Goal: Task Accomplishment & Management: Complete application form

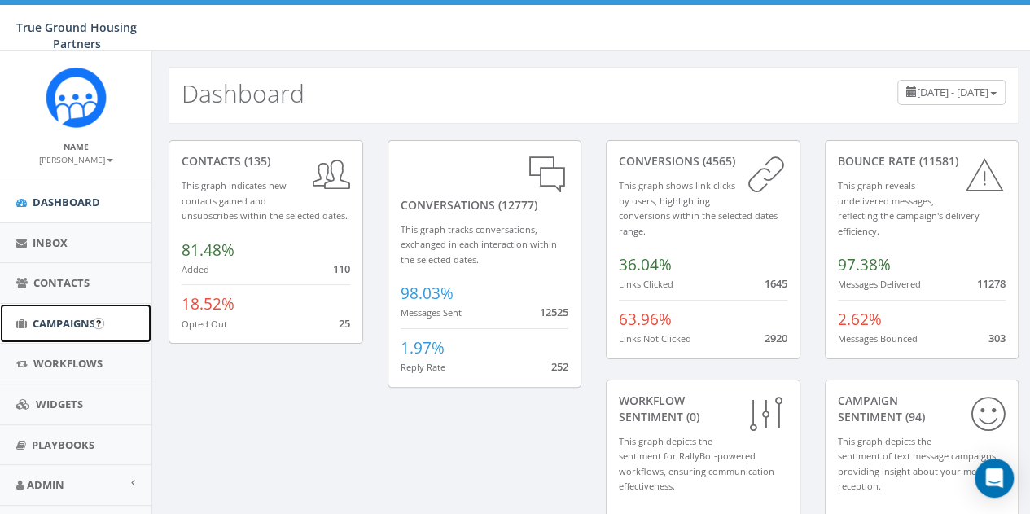
click at [65, 327] on span "Campaigns" at bounding box center [64, 323] width 63 height 15
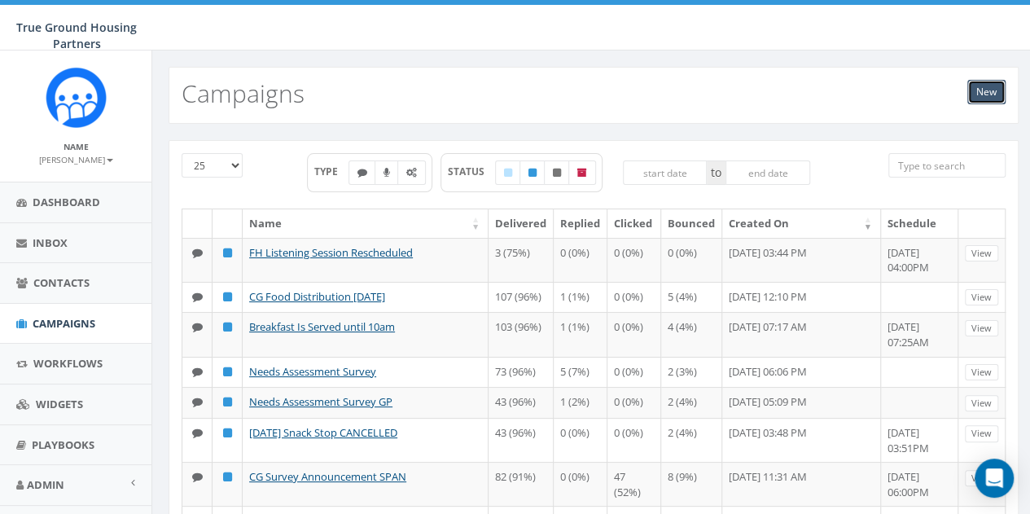
click at [986, 91] on link "New" at bounding box center [987, 92] width 38 height 24
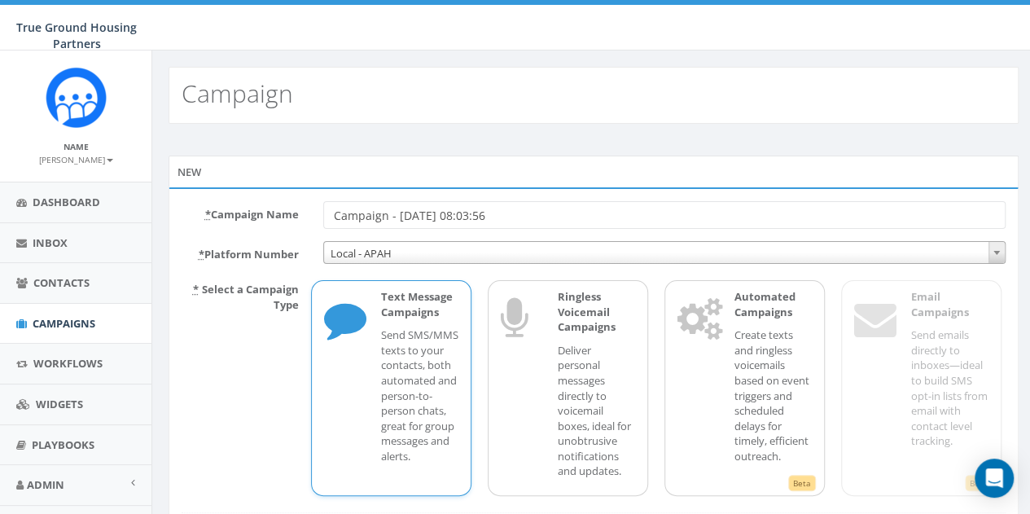
drag, startPoint x: 533, startPoint y: 222, endPoint x: 321, endPoint y: 214, distance: 211.9
click at [321, 214] on div "Campaign - 08/28/2025, 08:03:56" at bounding box center [664, 215] width 707 height 28
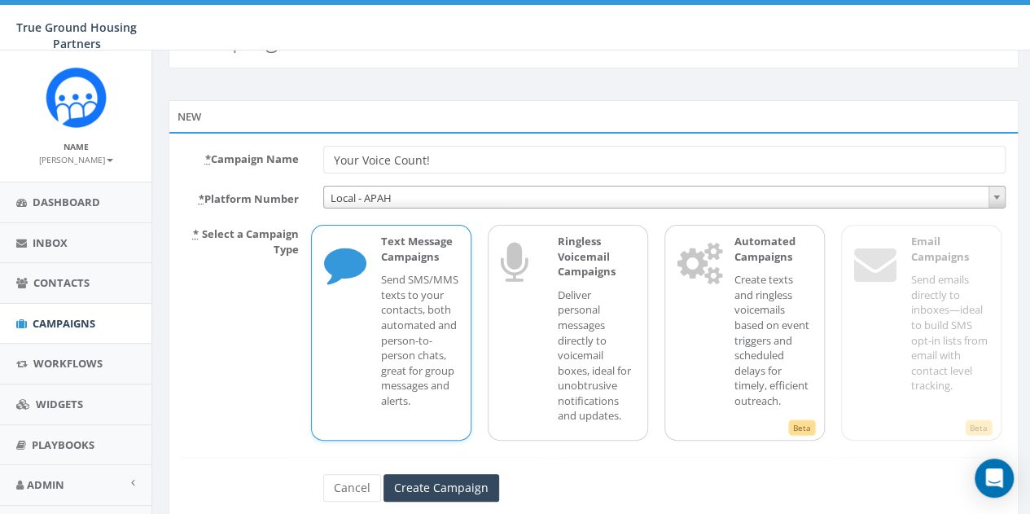
scroll to position [81, 0]
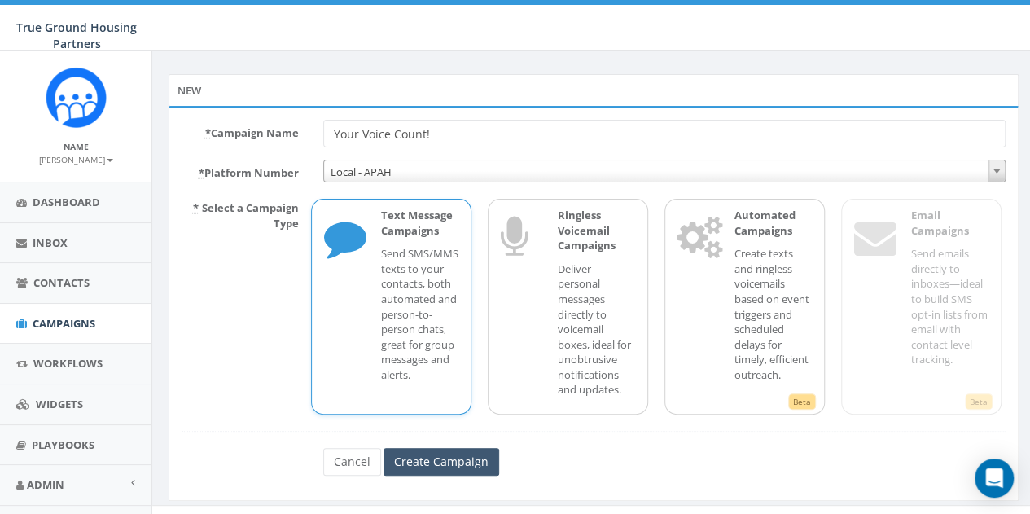
type input "Your Voice Count!"
click at [412, 464] on input "Create Campaign" at bounding box center [442, 462] width 116 height 28
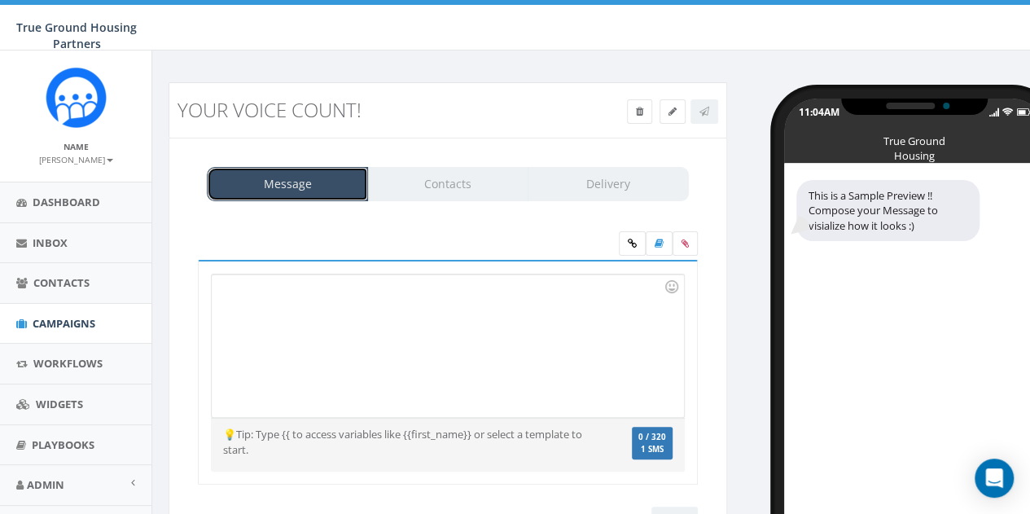
click at [306, 191] on link "Message" at bounding box center [287, 184] width 161 height 34
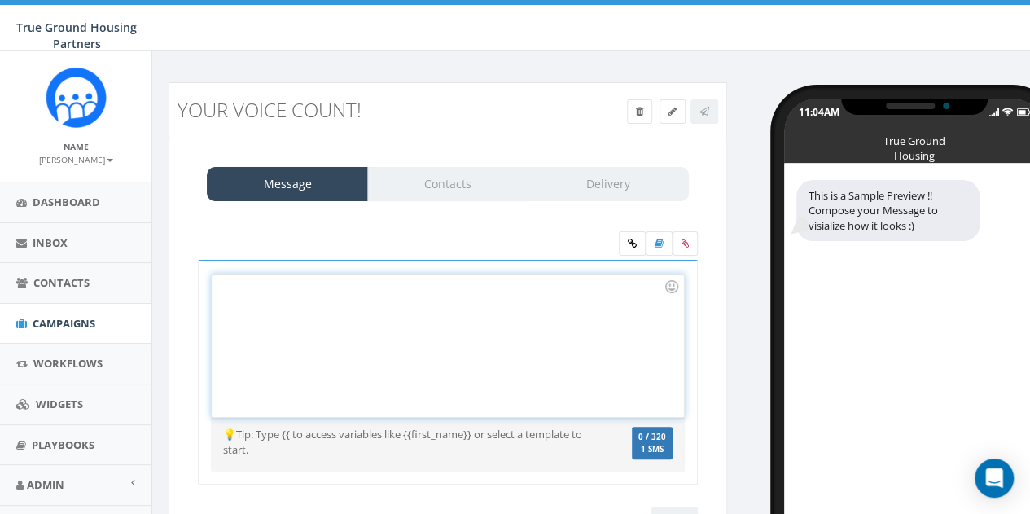
click at [256, 297] on div at bounding box center [448, 346] width 472 height 143
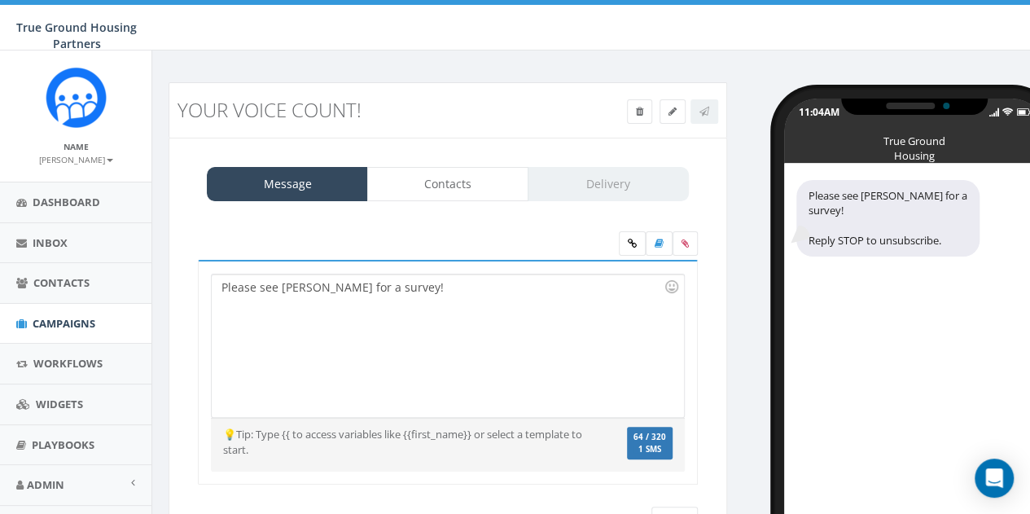
click at [619, 178] on div "Message Contacts Delivery" at bounding box center [448, 184] width 482 height 34
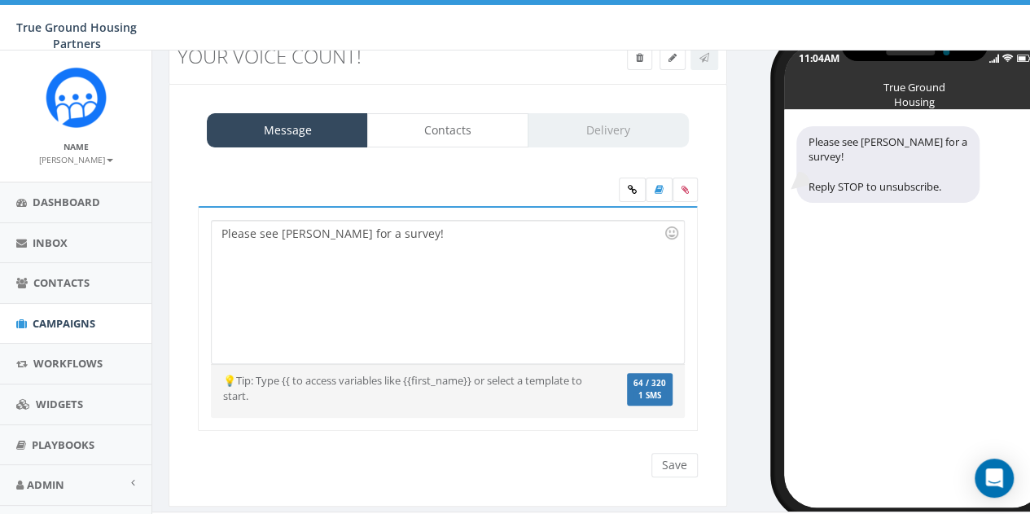
scroll to position [80, 0]
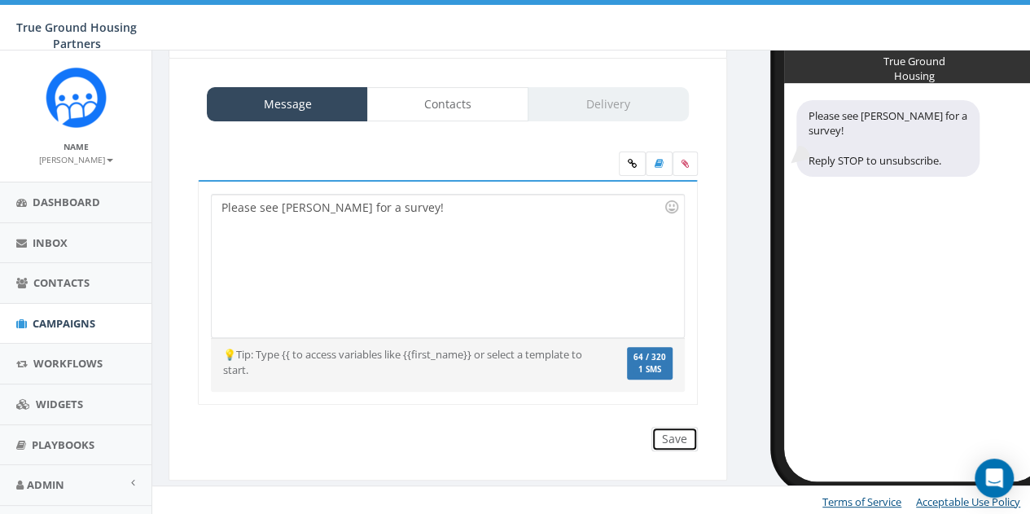
click at [670, 439] on input "Save" at bounding box center [675, 439] width 46 height 24
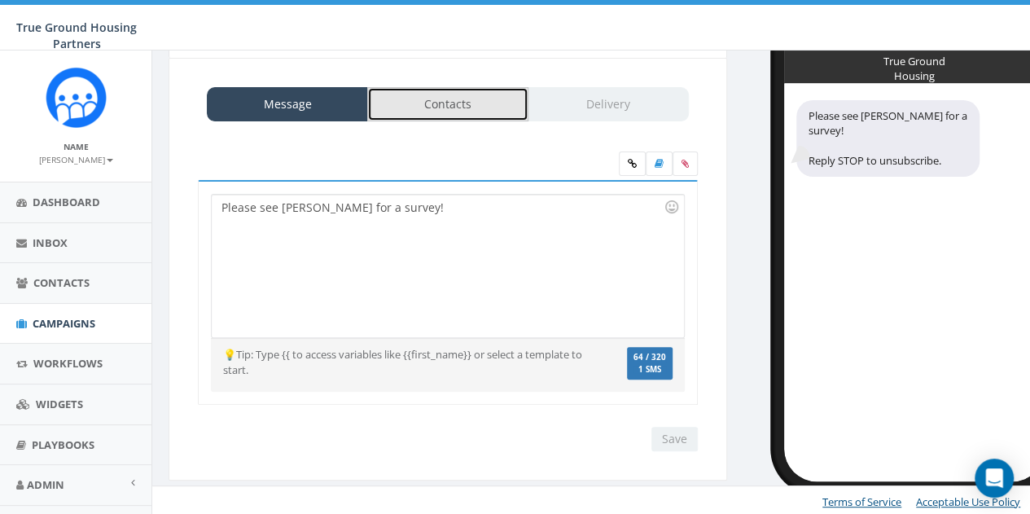
click at [453, 93] on link "Contacts" at bounding box center [447, 104] width 161 height 34
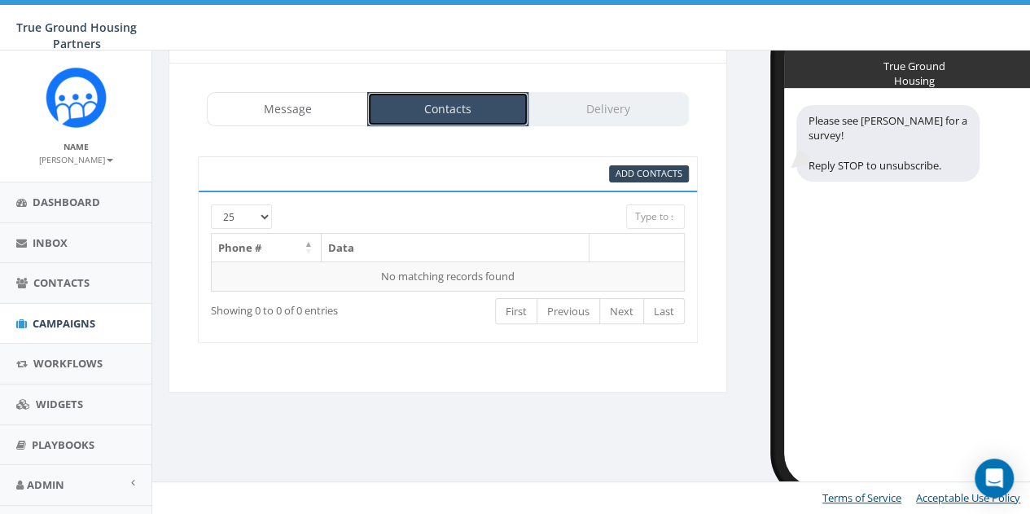
scroll to position [74, 0]
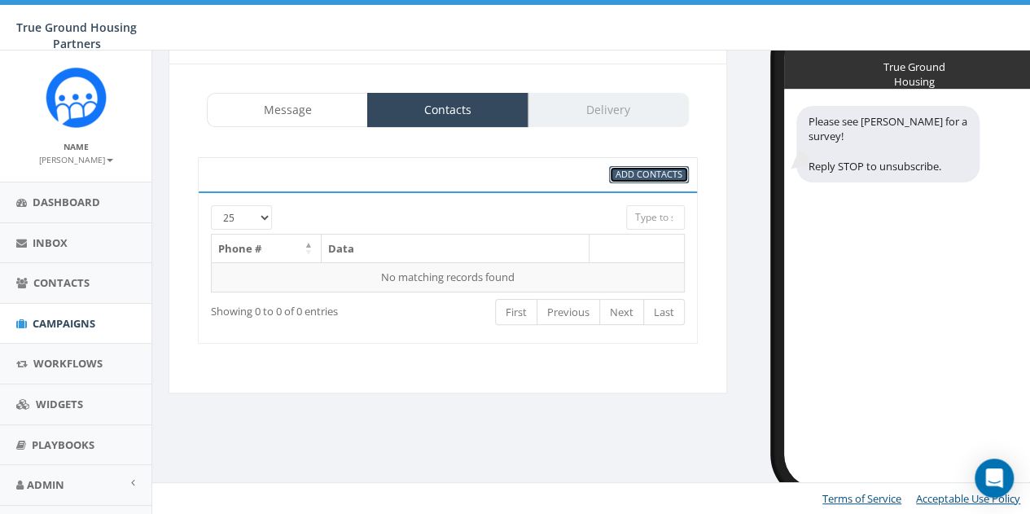
click at [643, 177] on span "Add Contacts" at bounding box center [649, 174] width 67 height 12
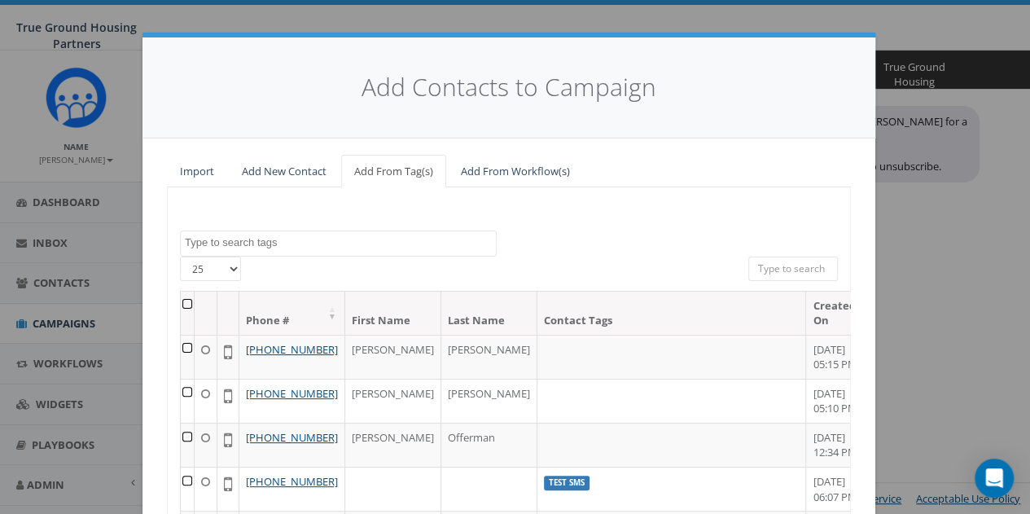
click at [246, 237] on textarea "Search" at bounding box center [340, 242] width 311 height 15
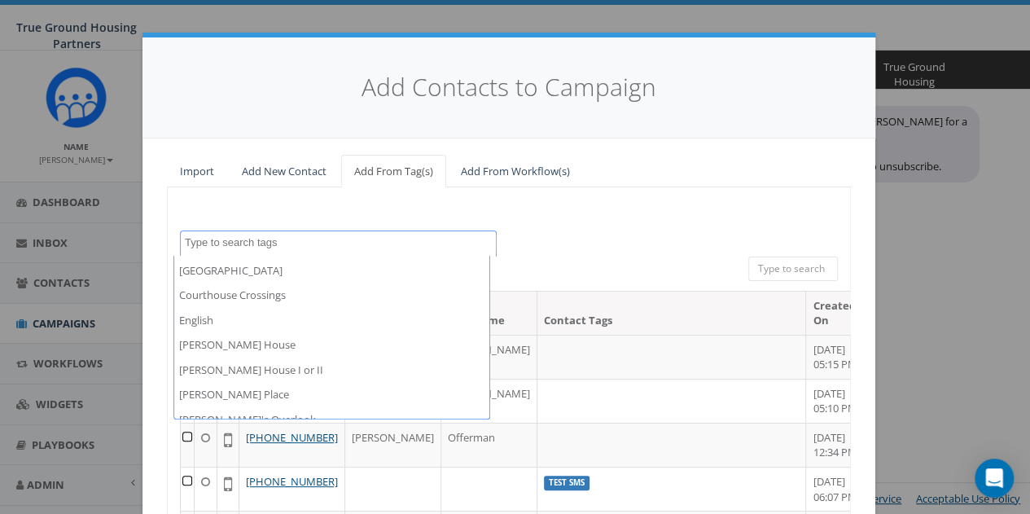
scroll to position [407, 0]
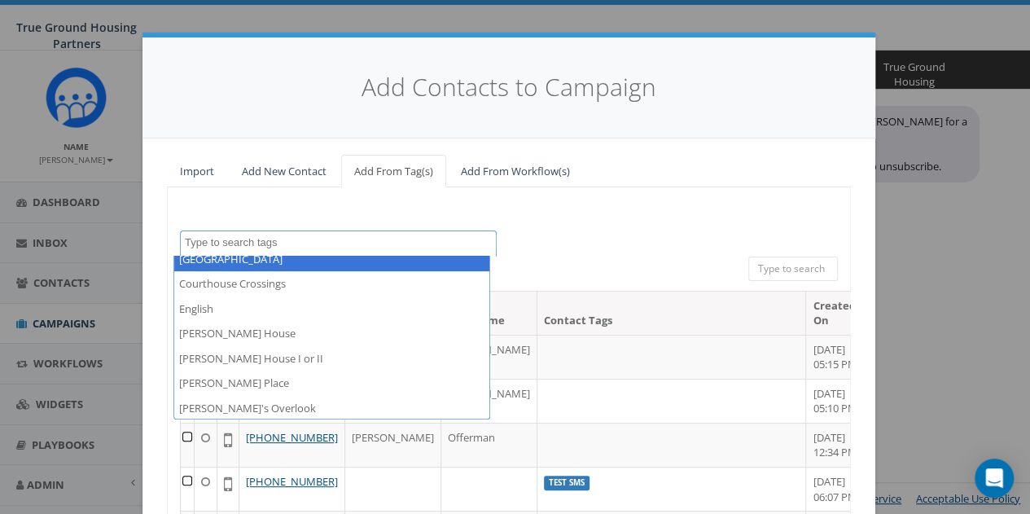
select select "[GEOGRAPHIC_DATA]"
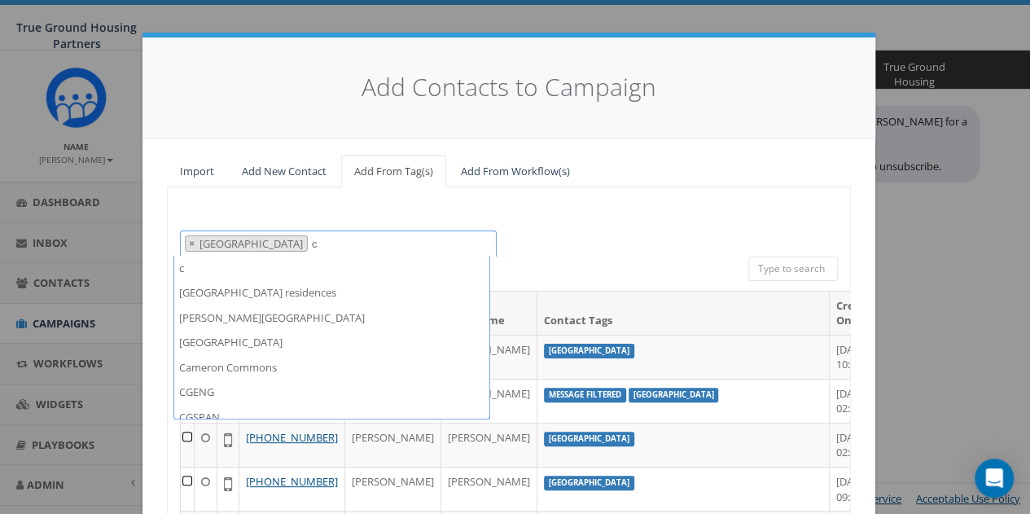
scroll to position [248, 0]
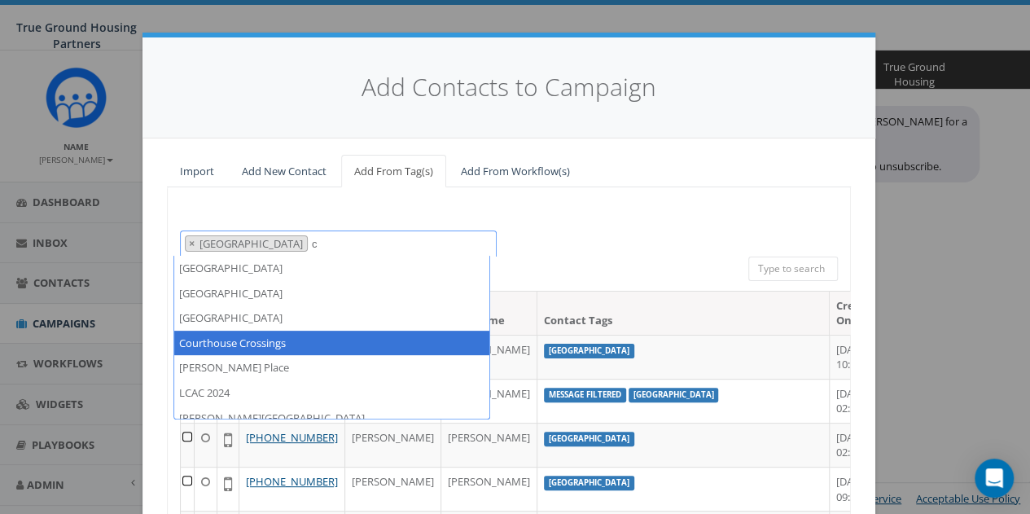
type textarea "c"
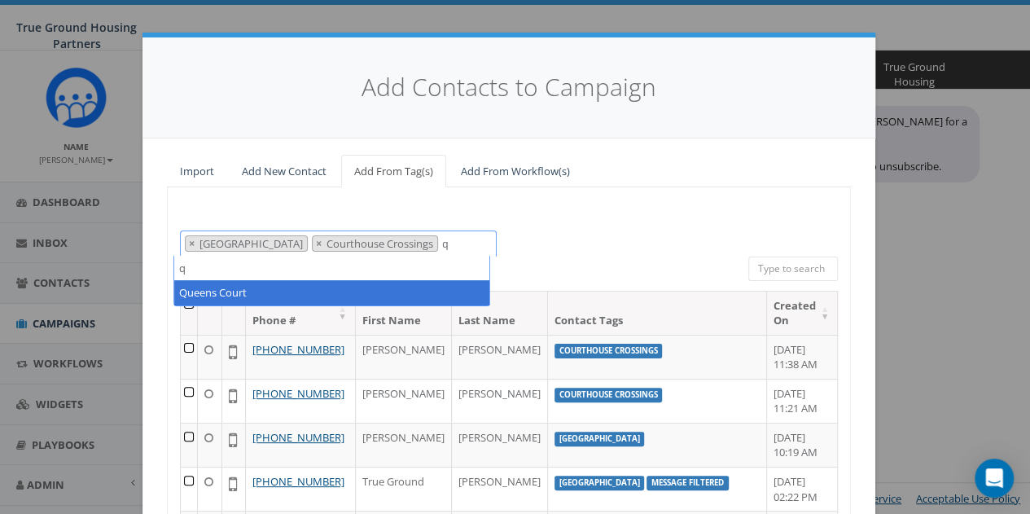
type textarea "q"
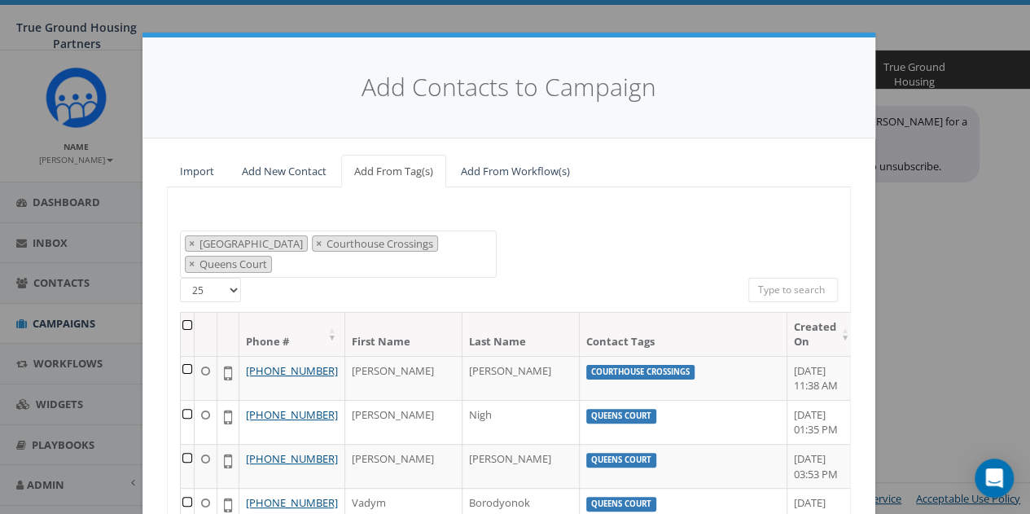
click at [187, 319] on th at bounding box center [188, 334] width 14 height 43
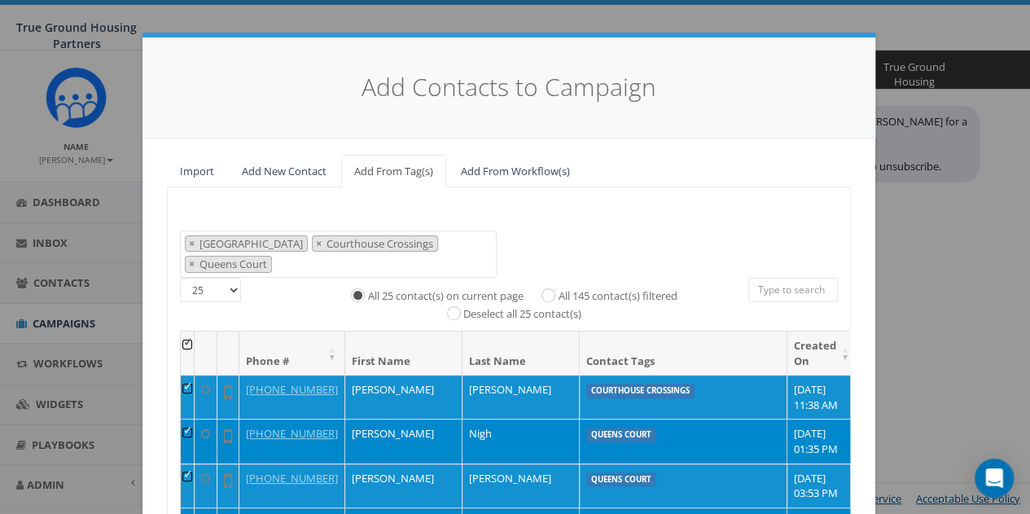
click at [645, 292] on label "All 145 contact(s) filtered" at bounding box center [617, 296] width 119 height 16
click at [558, 292] on input "All 145 contact(s) filtered" at bounding box center [552, 294] width 11 height 11
radio input "true"
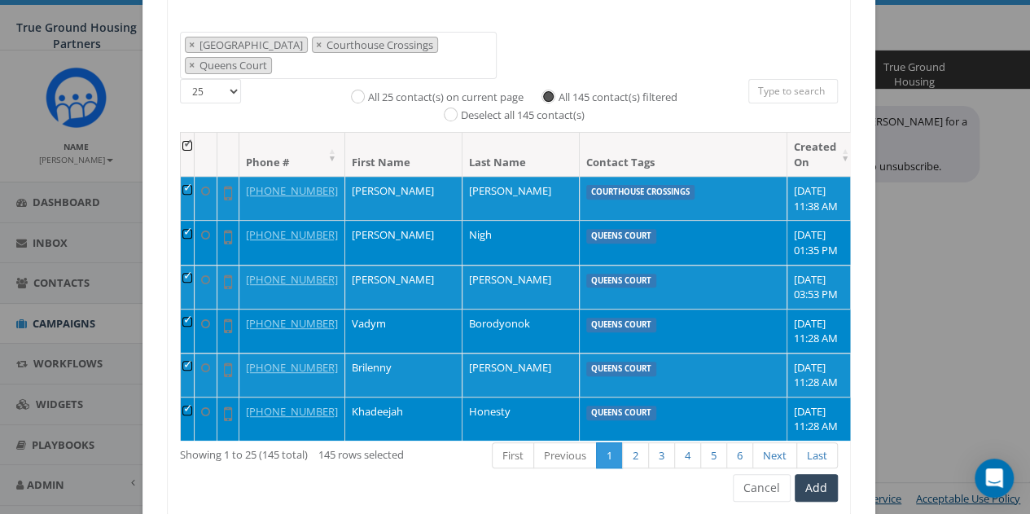
scroll to position [256, 0]
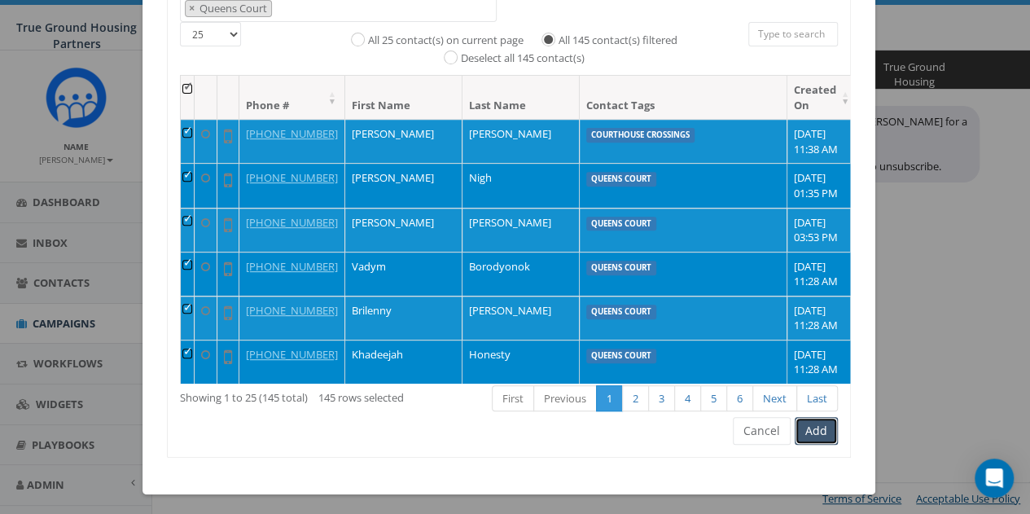
click at [818, 423] on button "Add" at bounding box center [816, 431] width 43 height 28
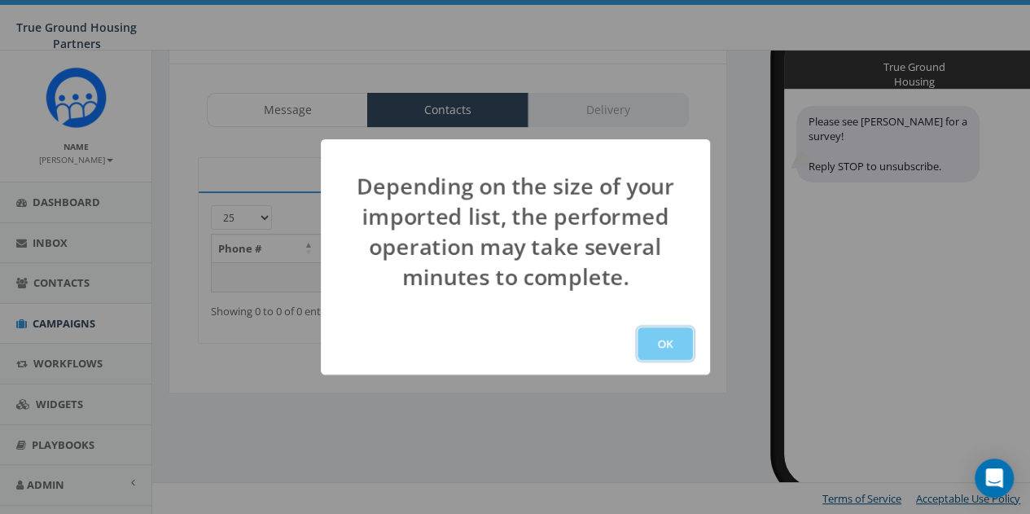
click at [673, 349] on button "OK" at bounding box center [665, 343] width 55 height 33
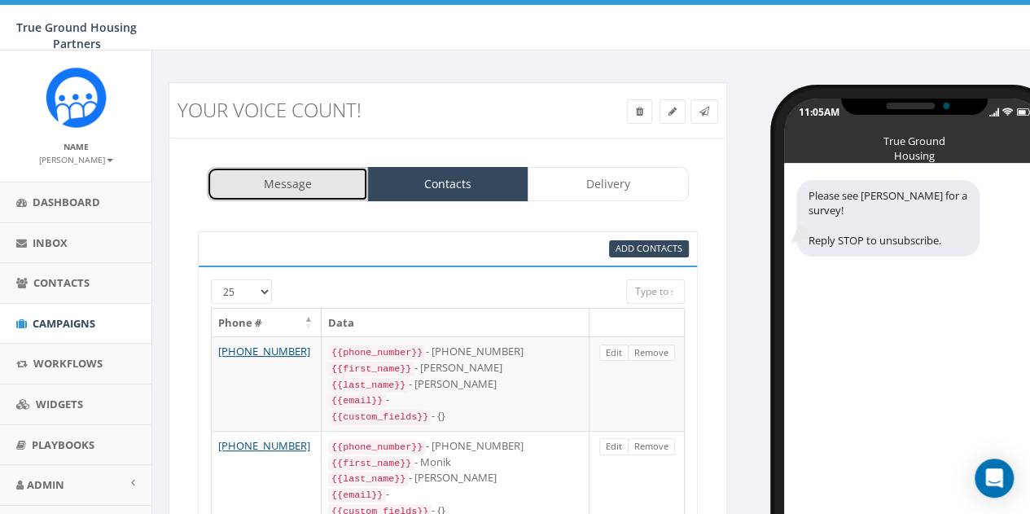
click at [320, 182] on link "Message" at bounding box center [287, 184] width 161 height 34
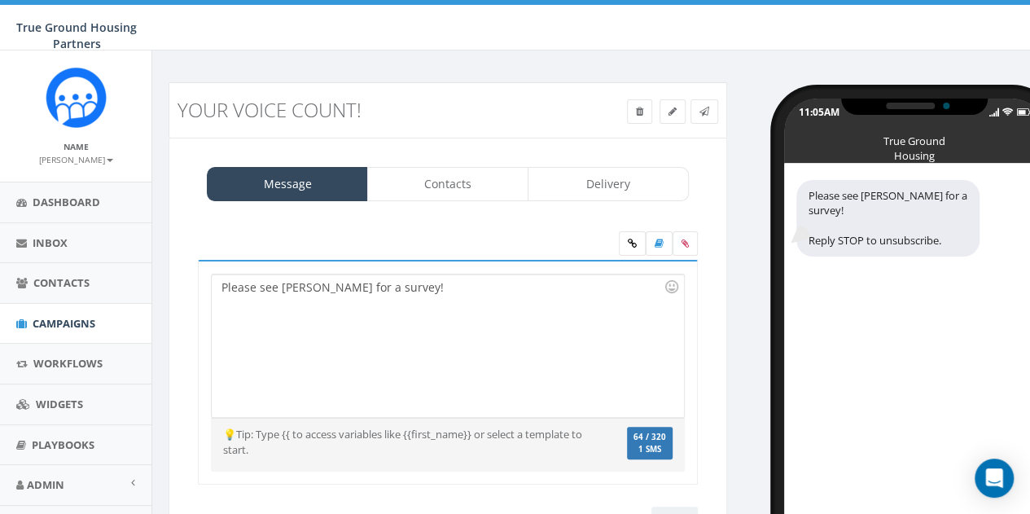
click at [222, 286] on div "Please see Ms. Jackson for a survey!" at bounding box center [448, 346] width 472 height 143
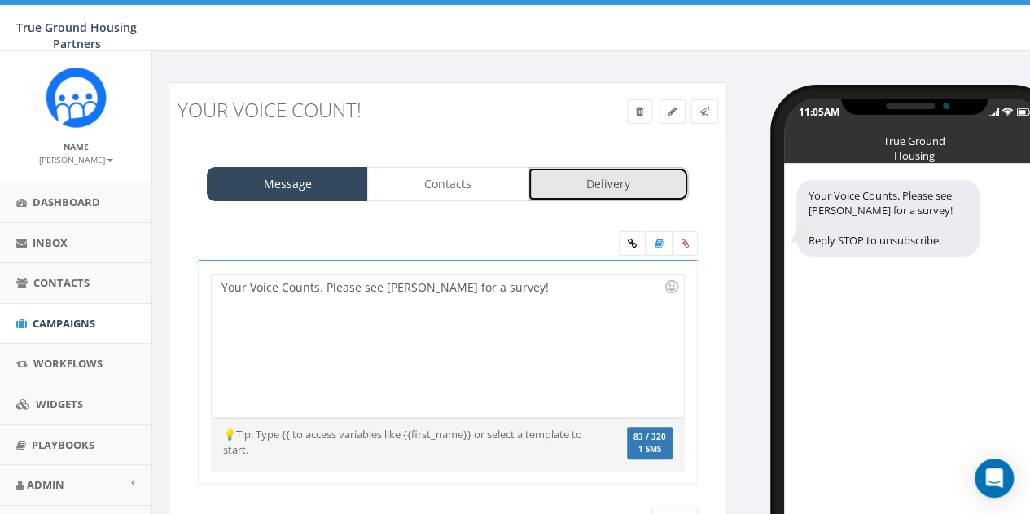
click at [608, 184] on link "Delivery" at bounding box center [608, 184] width 161 height 34
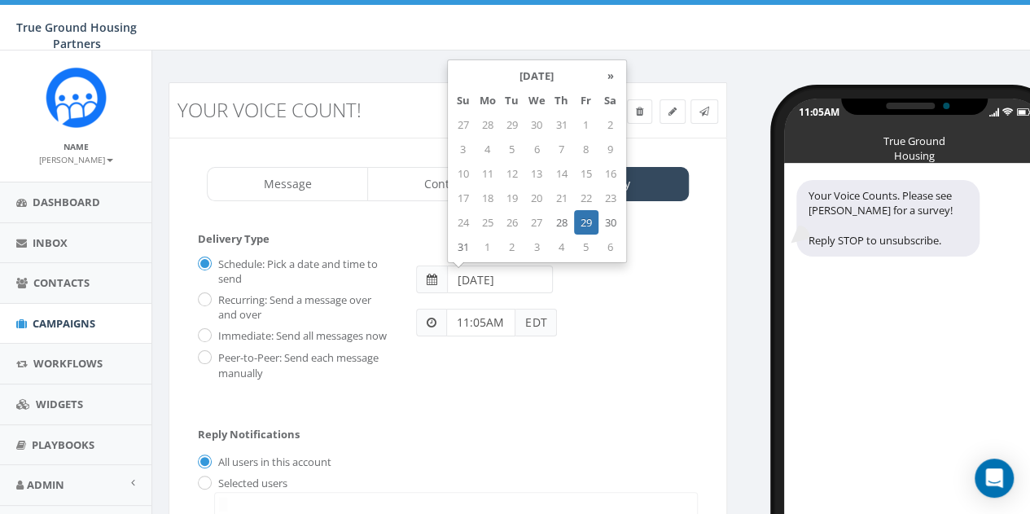
click at [518, 285] on input "2025-08-29" at bounding box center [500, 280] width 106 height 28
click at [557, 220] on td "28" at bounding box center [562, 222] width 24 height 24
type input "2025-08-28"
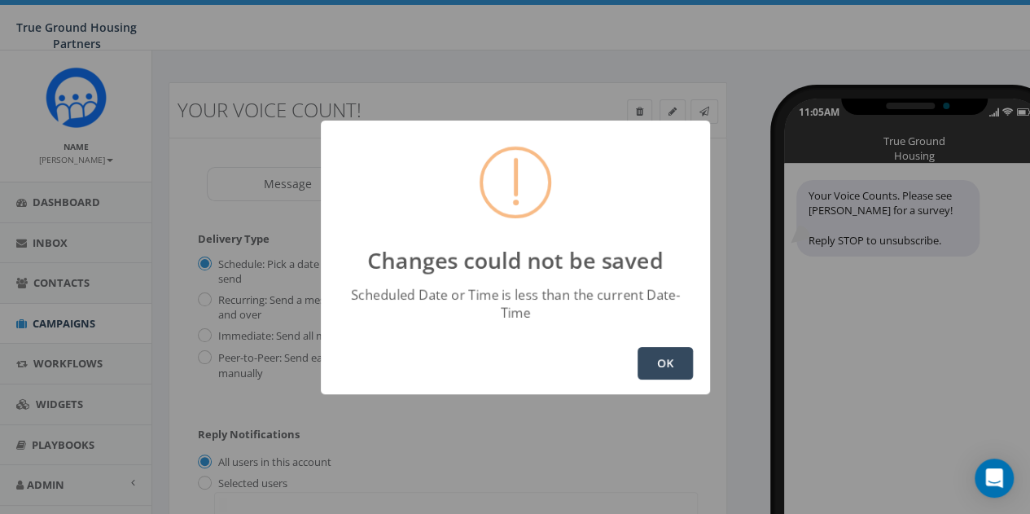
click at [657, 355] on button "OK" at bounding box center [665, 363] width 55 height 33
click at [665, 362] on button "OK" at bounding box center [665, 363] width 55 height 33
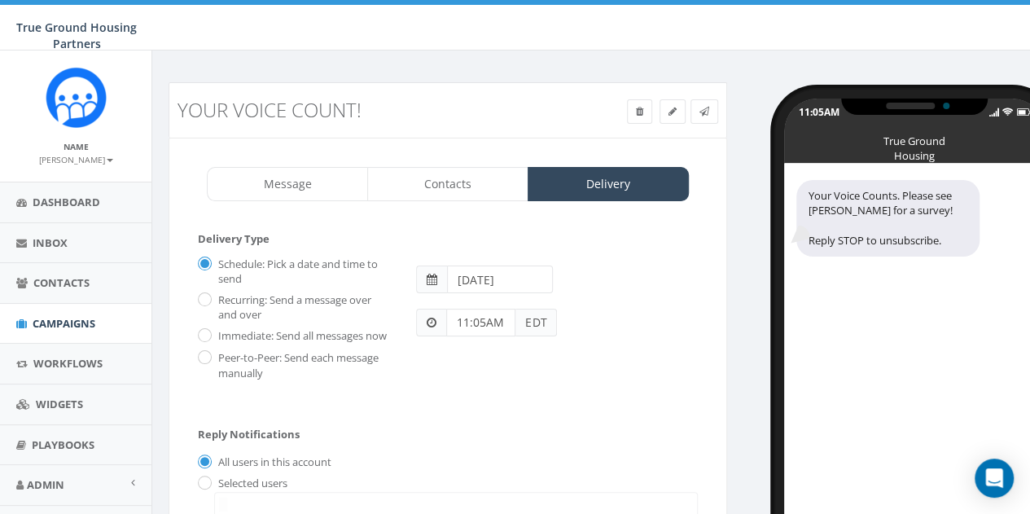
click at [481, 322] on input "11:05AM" at bounding box center [480, 323] width 69 height 28
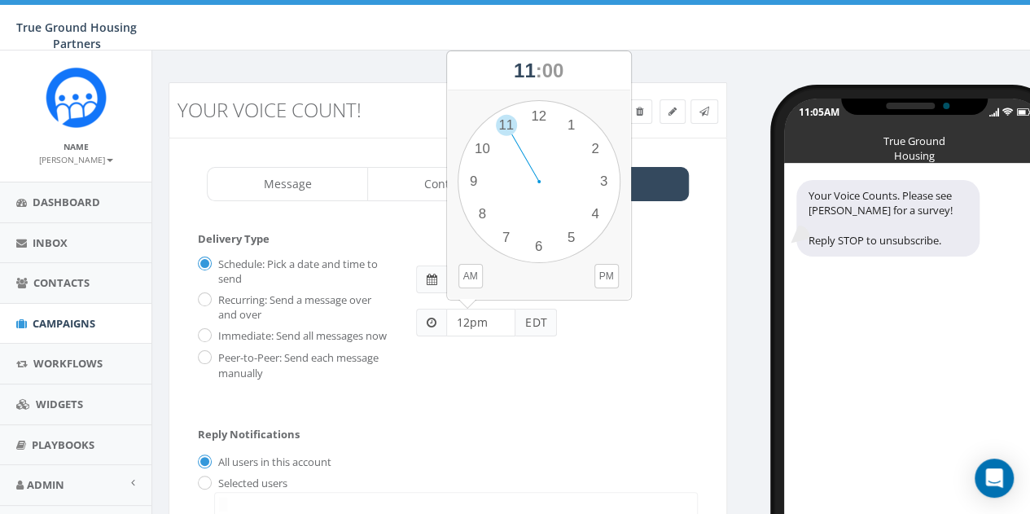
type input "12pm"
click at [690, 257] on div "2025-08-28" at bounding box center [557, 272] width 306 height 43
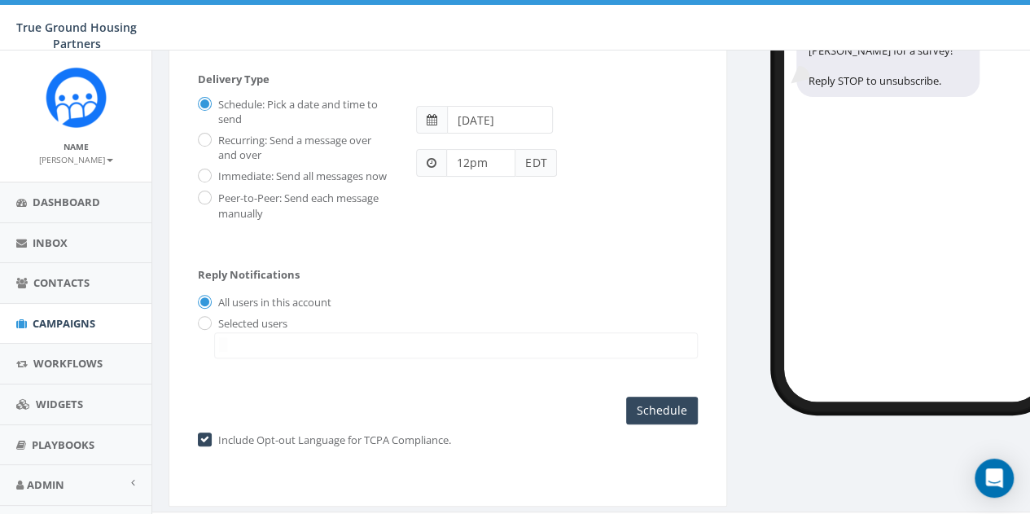
scroll to position [163, 0]
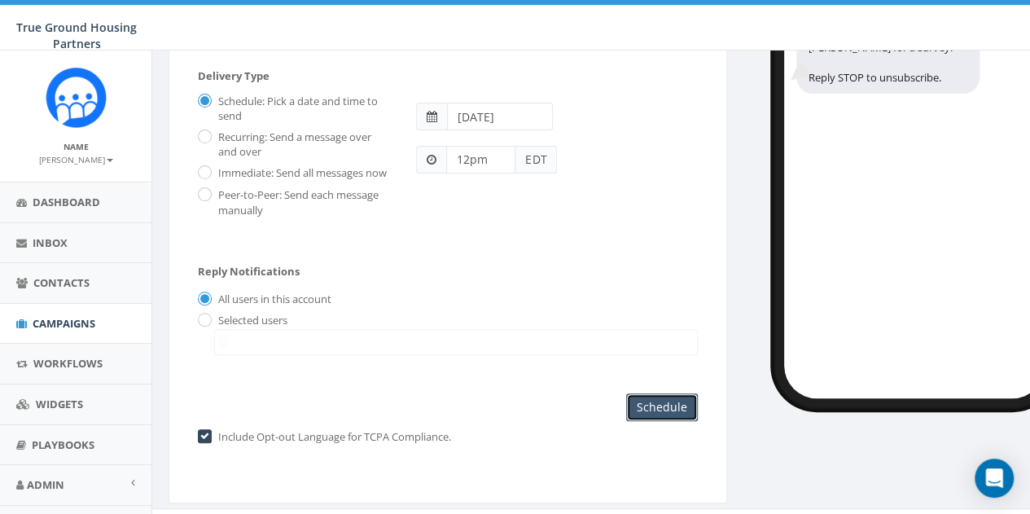
click at [663, 409] on input "Schedule" at bounding box center [662, 407] width 72 height 28
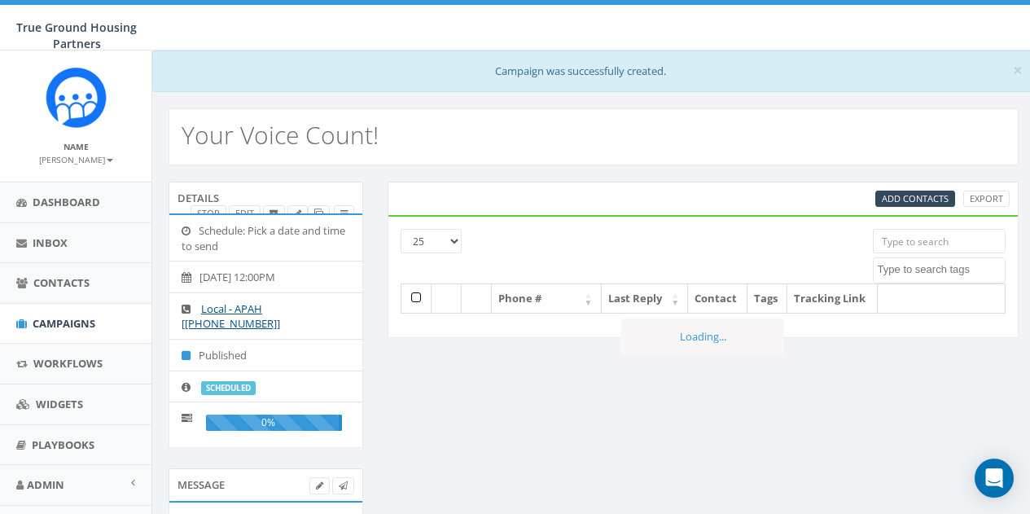
select select
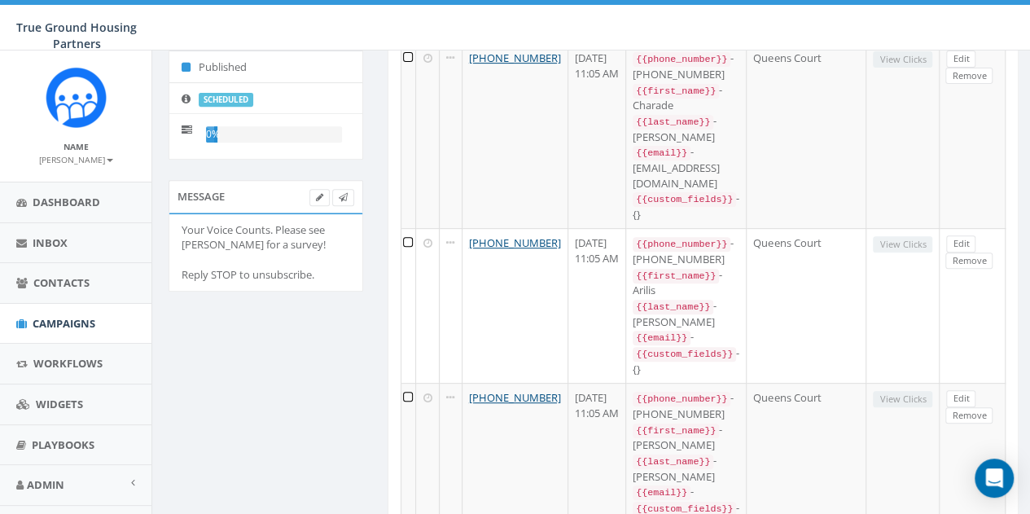
scroll to position [326, 0]
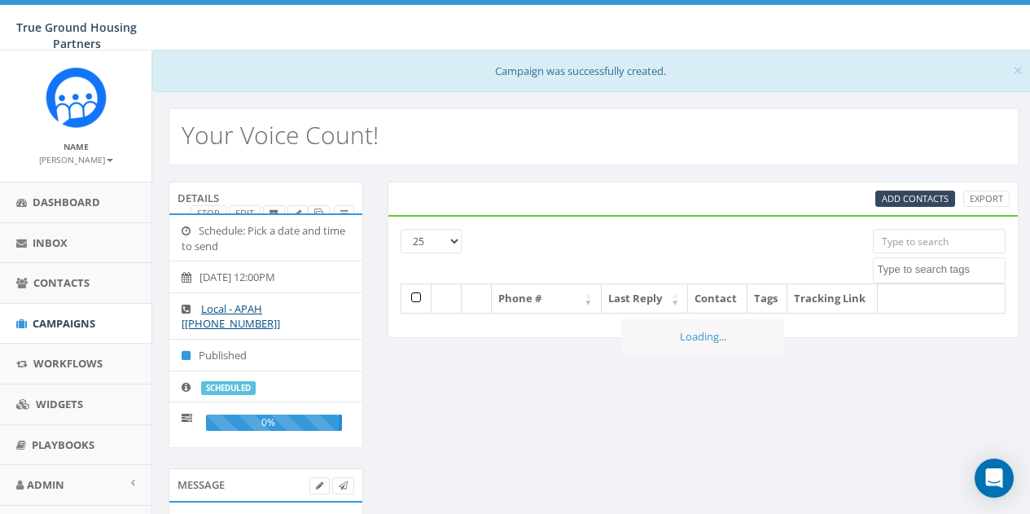
select select
